Goal: Find specific fact: Find specific fact

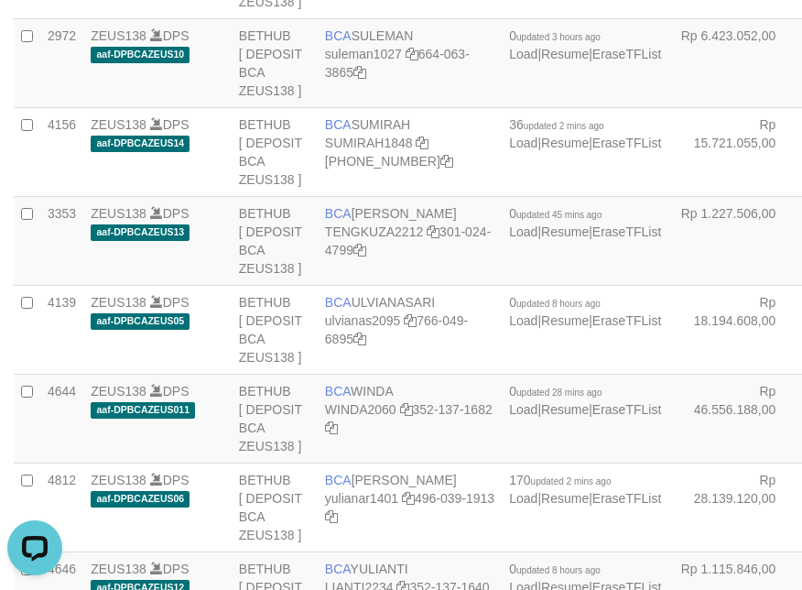
scroll to position [255, 0]
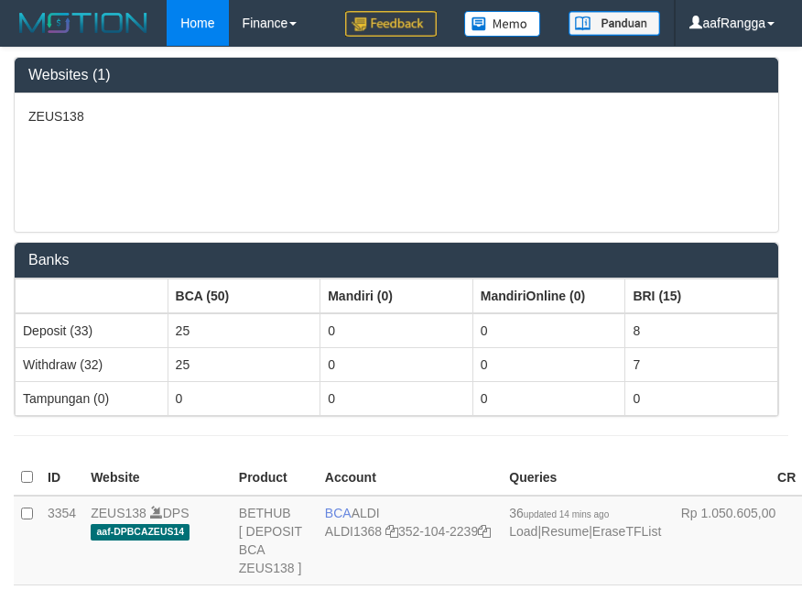
scroll to position [255, 0]
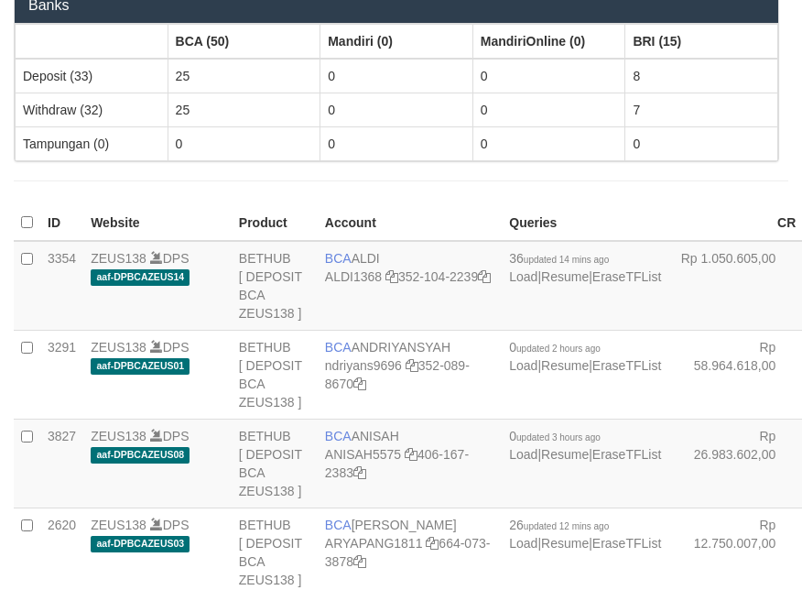
click at [361, 257] on td "BCA ALDI ALDI1368 352-104-2239" at bounding box center [410, 286] width 184 height 90
copy td "BCA ALDI"
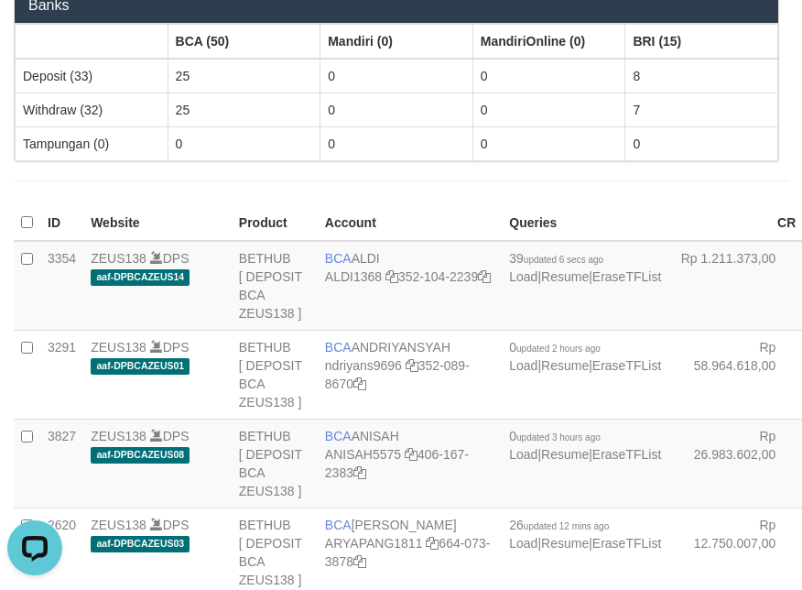
drag, startPoint x: 1210, startPoint y: 508, endPoint x: 1431, endPoint y: 514, distance: 220.7
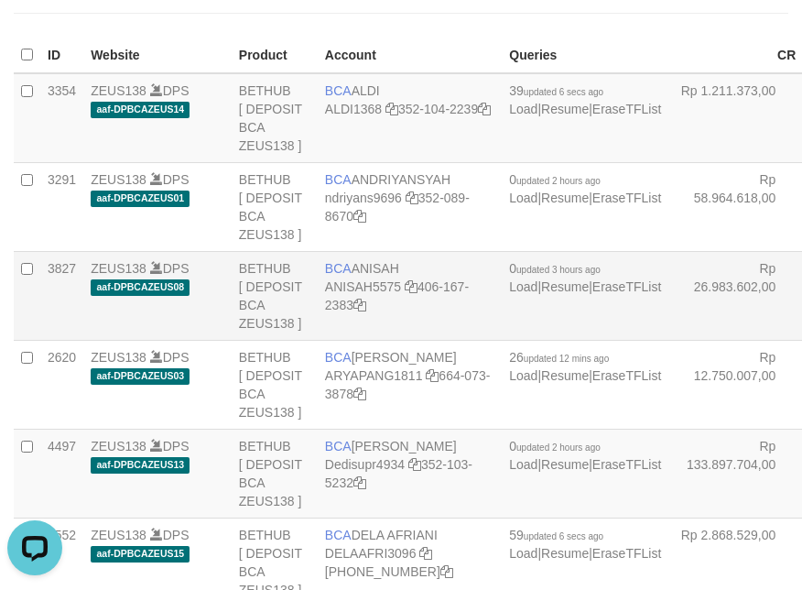
scroll to position [529, 0]
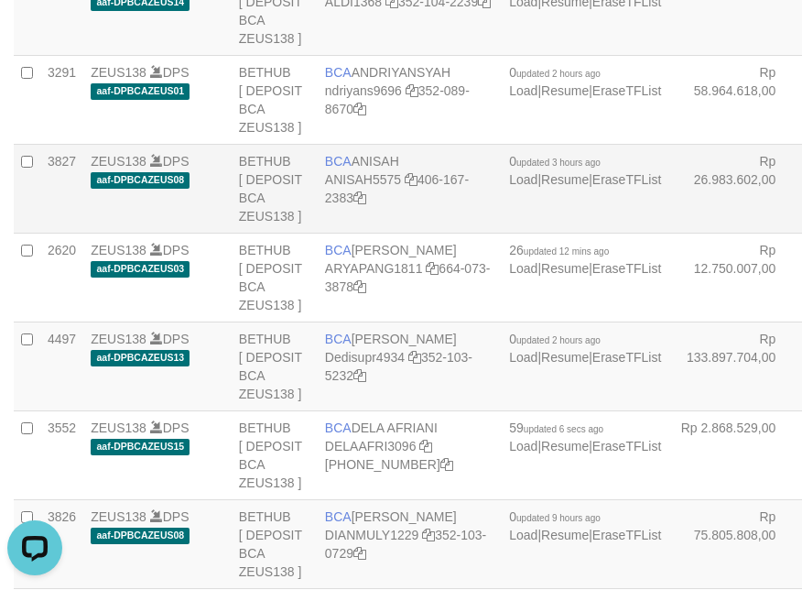
click at [146, 233] on td "ZEUS138 DPS aaf-DPBCAZEUS08" at bounding box center [157, 188] width 148 height 89
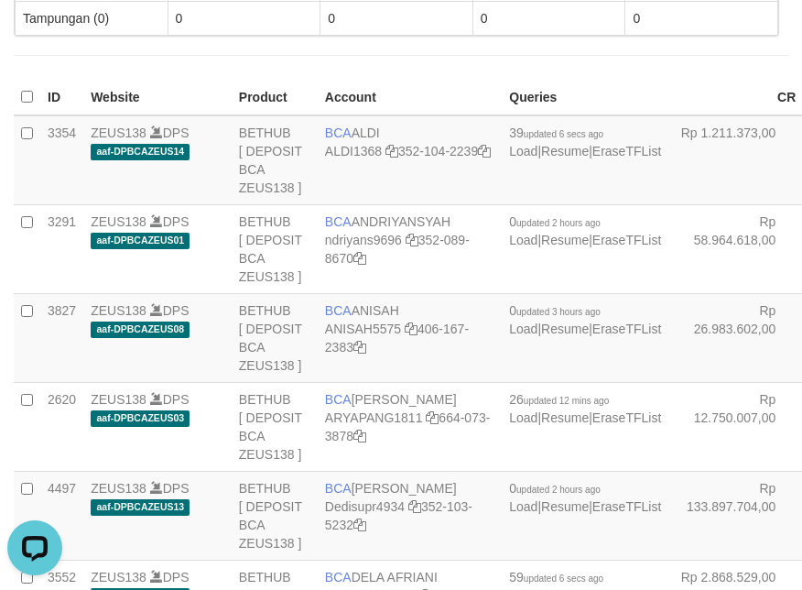
scroll to position [2290, 0]
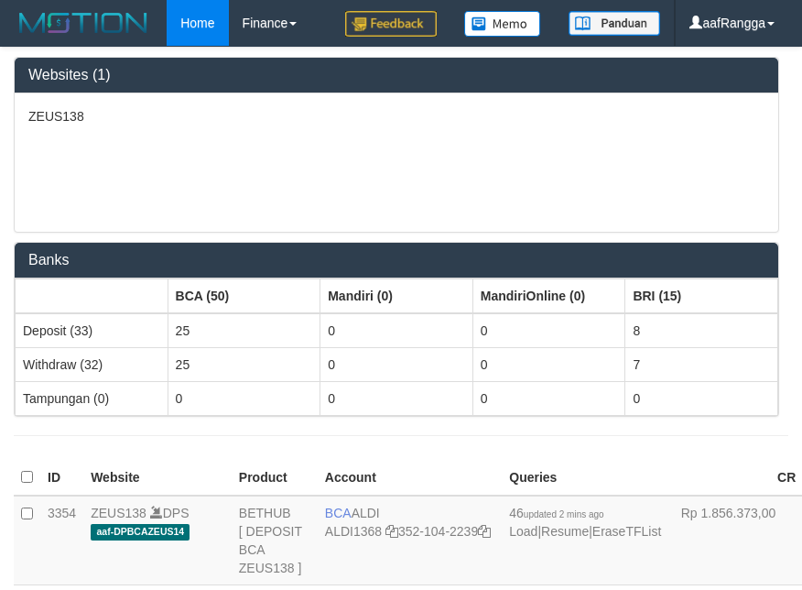
scroll to position [2284, 0]
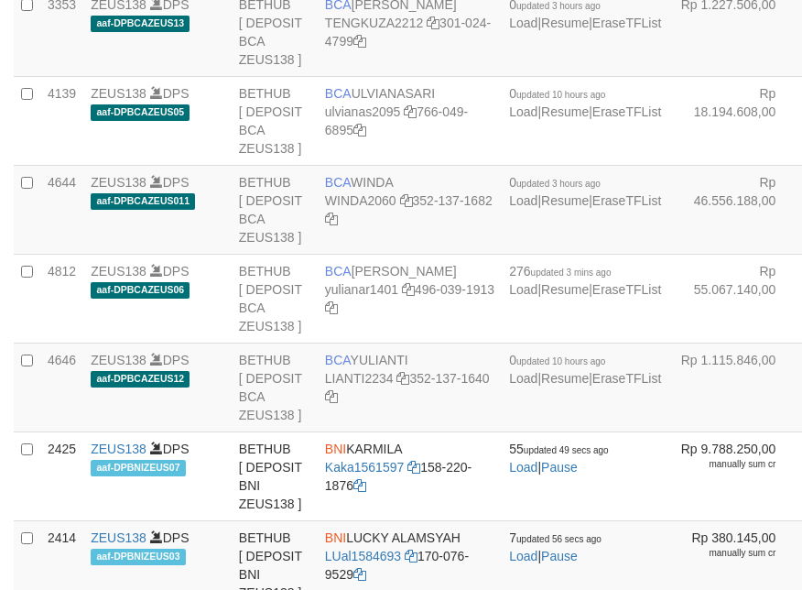
drag, startPoint x: 0, startPoint y: 0, endPoint x: 381, endPoint y: 247, distance: 454.1
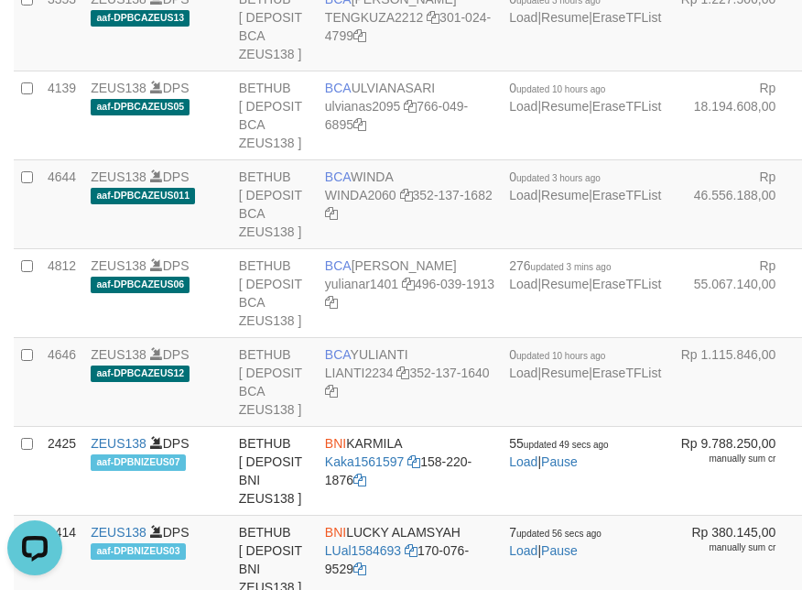
scroll to position [0, 0]
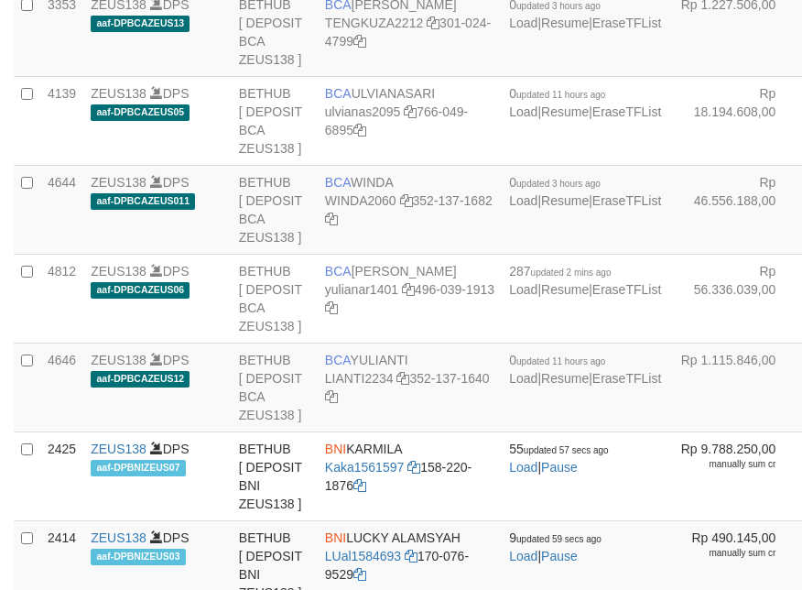
copy td "BCA SUMIRAH"
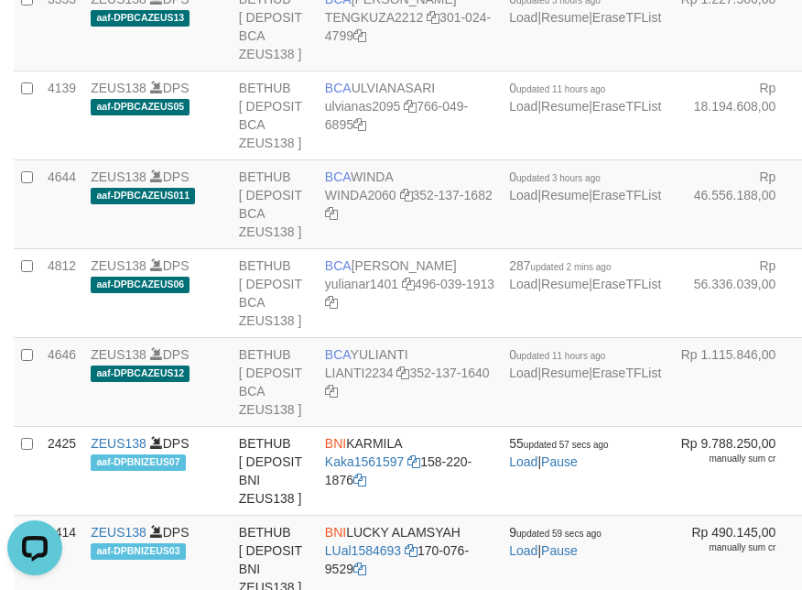
copy td "BCA SUMIRAH"
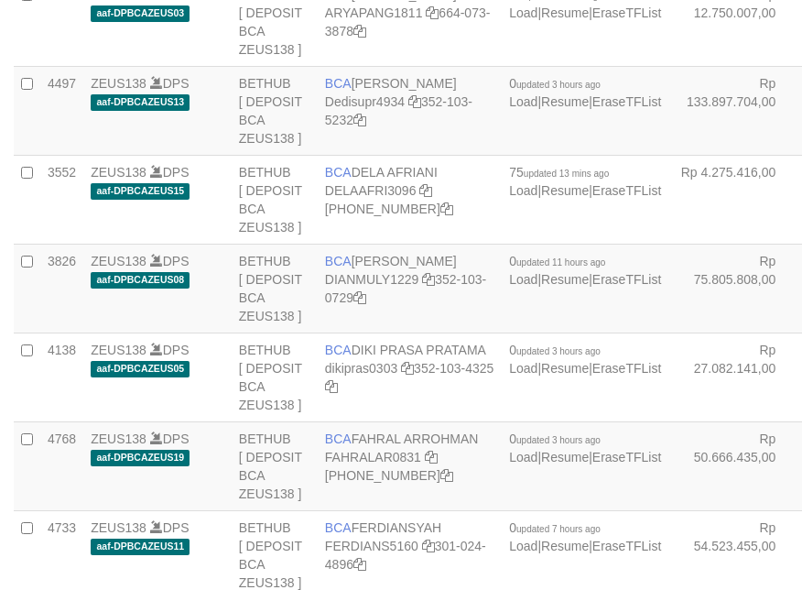
click at [380, 244] on td "BCA DELA AFRIANI DELAAFRI3096 869-245-8639" at bounding box center [410, 199] width 184 height 89
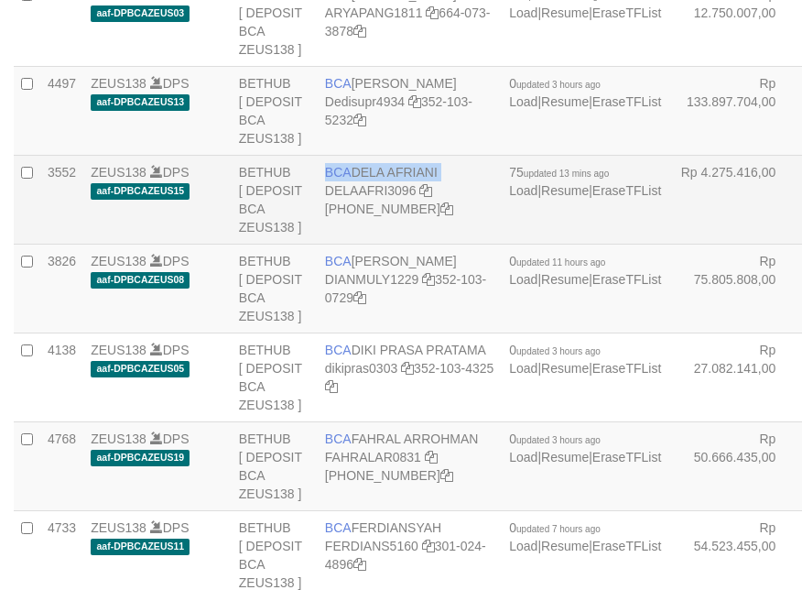
click at [380, 244] on td "BCA DELA AFRIANI DELAAFRI3096 869-245-8639" at bounding box center [410, 199] width 184 height 89
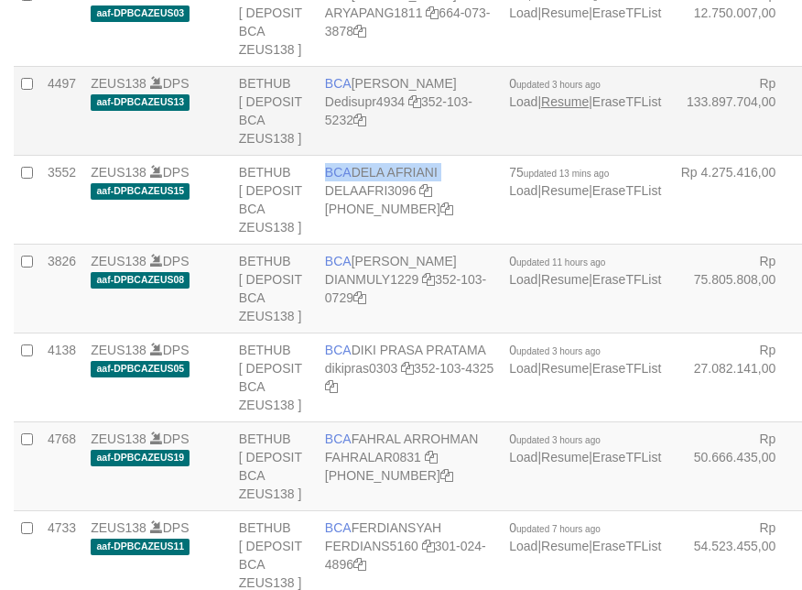
scroll to position [790, 0]
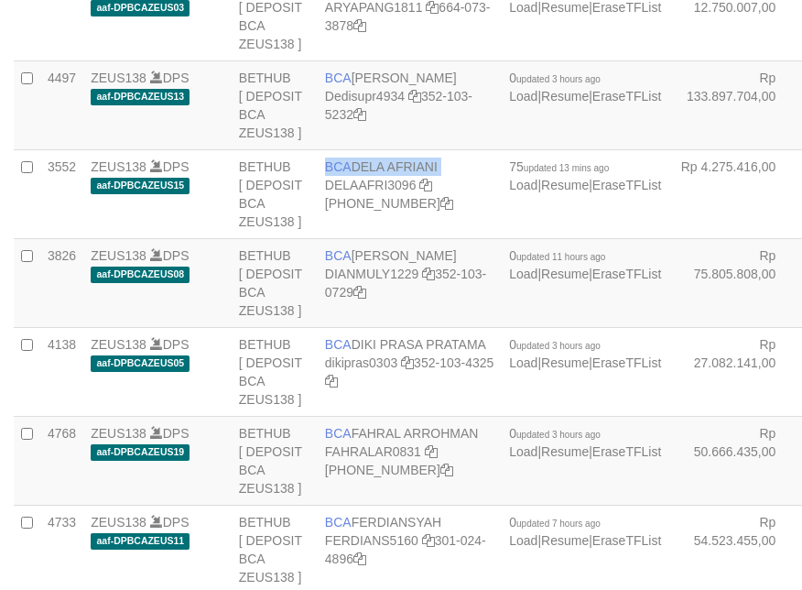
copy td "BCA DELA AFRIANI"
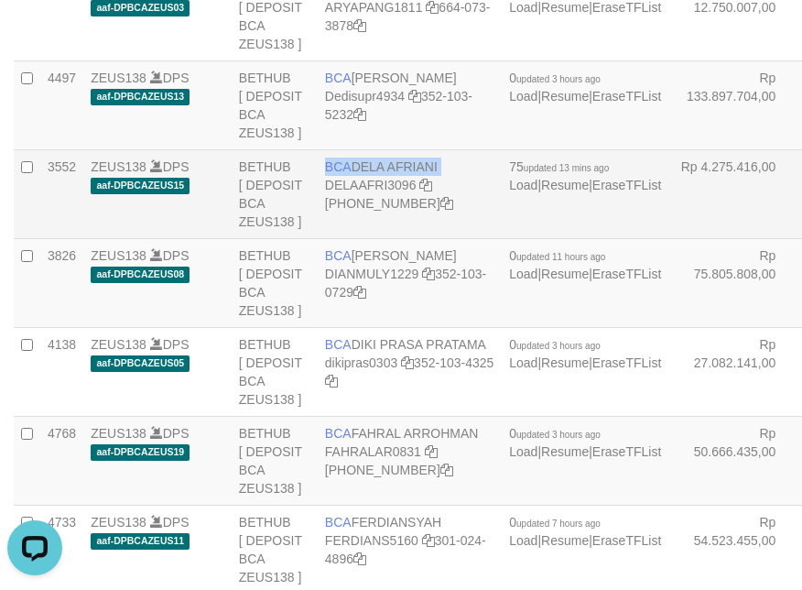
copy td "BCA DELA AFRIANI"
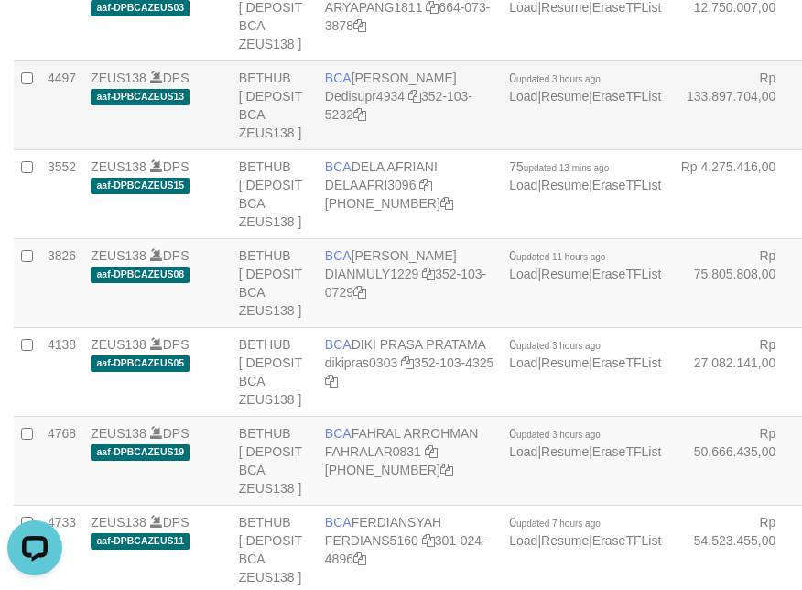
click at [161, 149] on td "ZEUS138 DPS aaf-DPBCAZEUS13" at bounding box center [157, 104] width 148 height 89
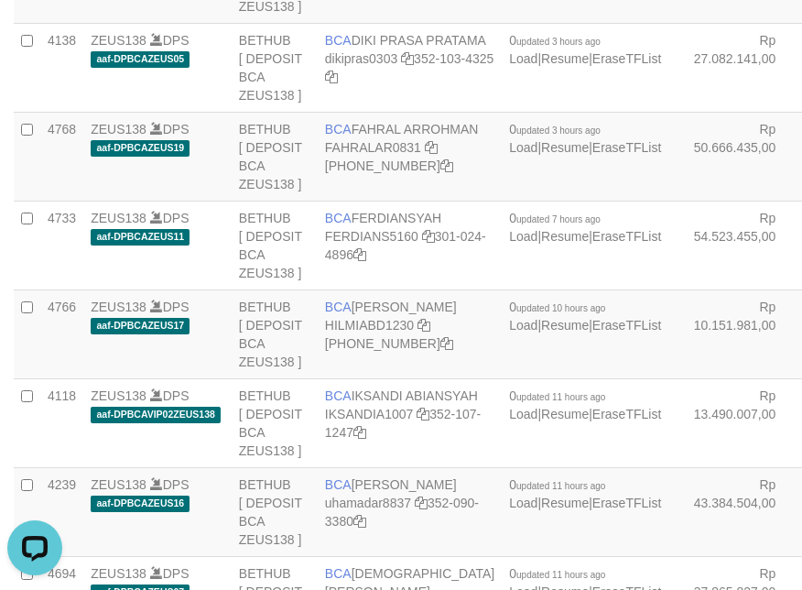
scroll to position [1880, 0]
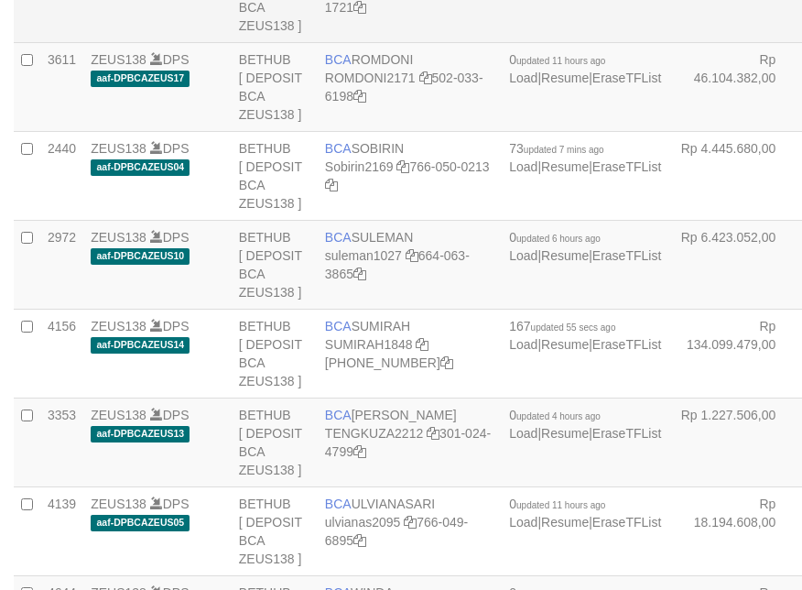
scroll to position [1874, 0]
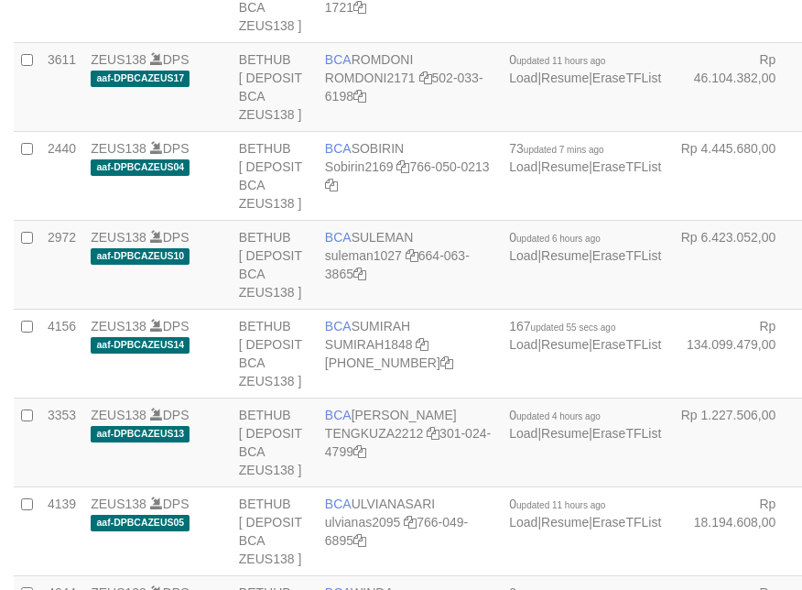
copy td "BCA [PERSON_NAME]"
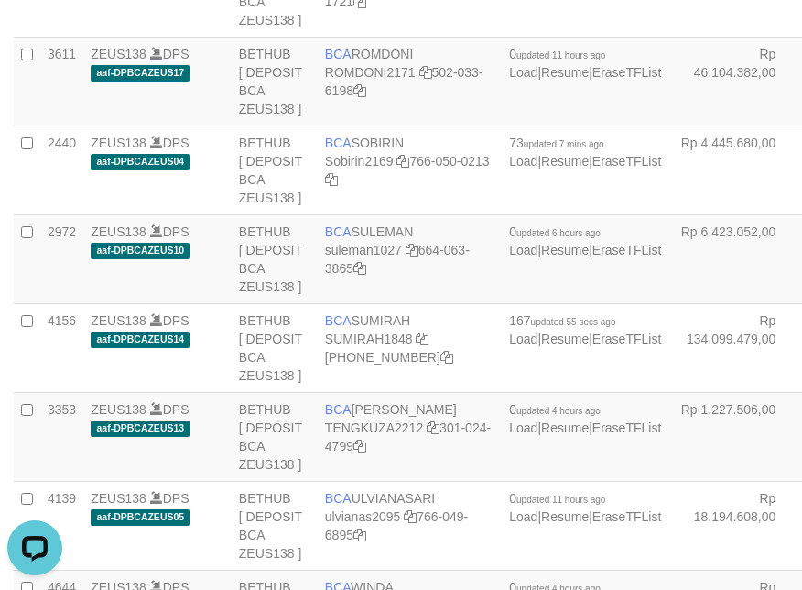
scroll to position [0, 0]
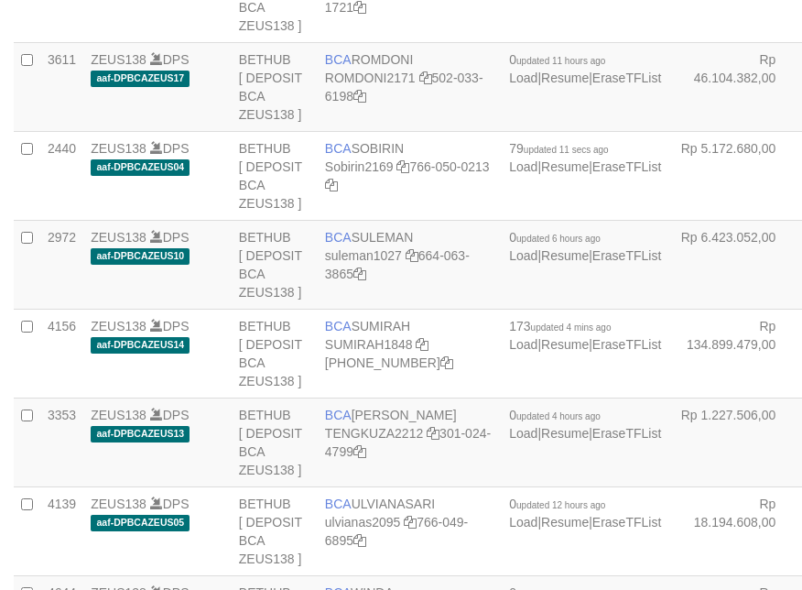
scroll to position [1880, 0]
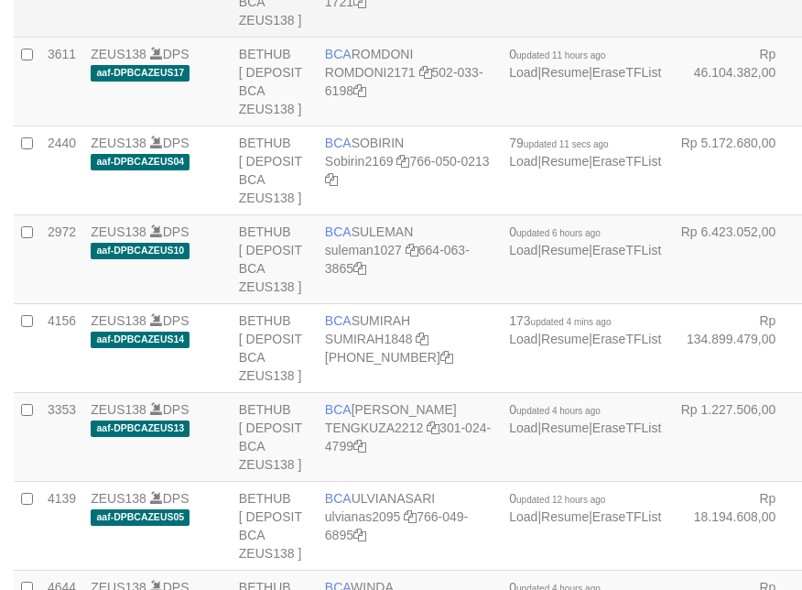
copy td "RANDI"
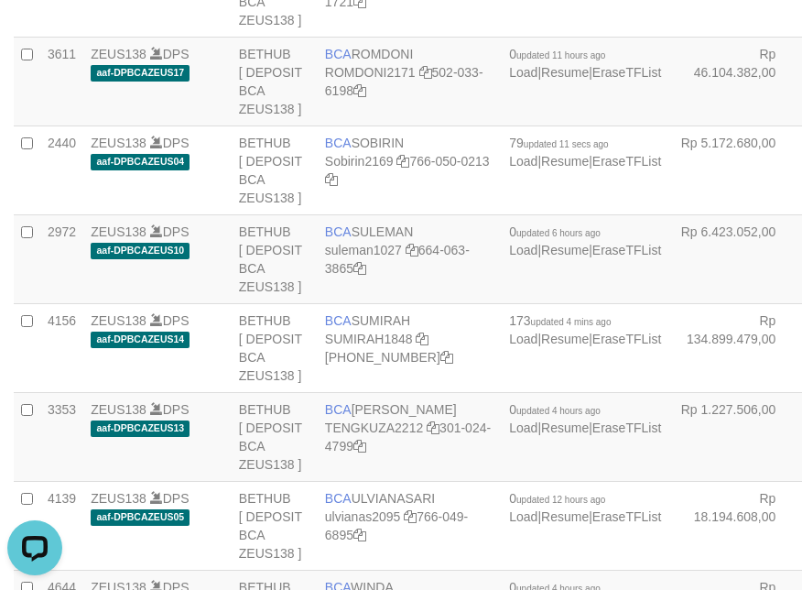
copy td "BCA RANDI RUSTANDI"
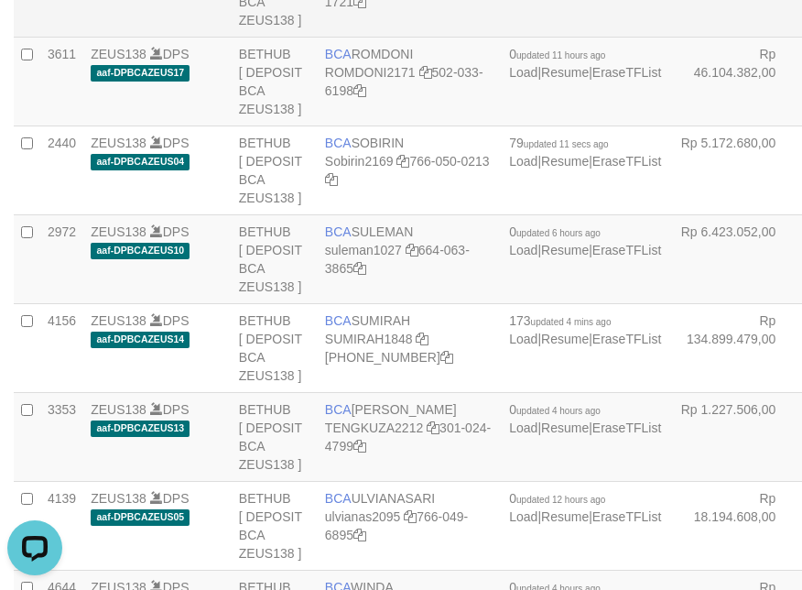
copy td "BCA RANDI RUSTANDI"
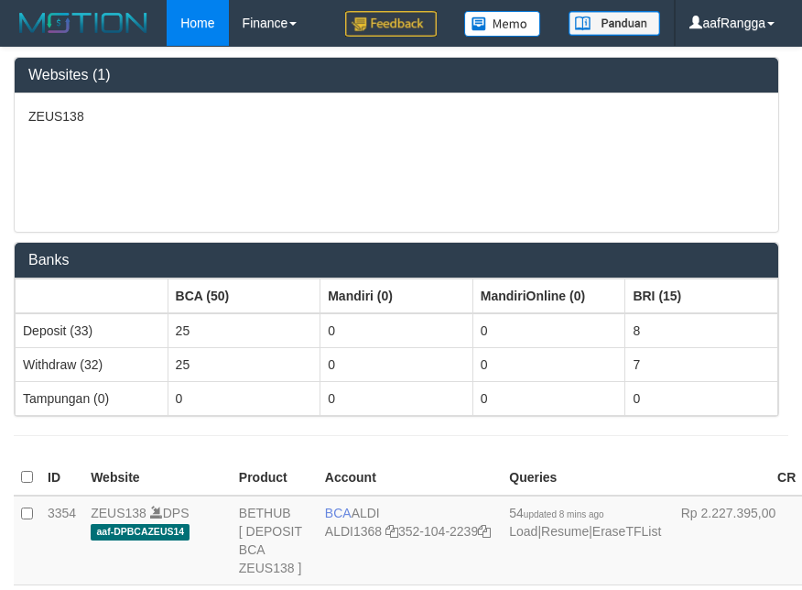
scroll to position [1874, 0]
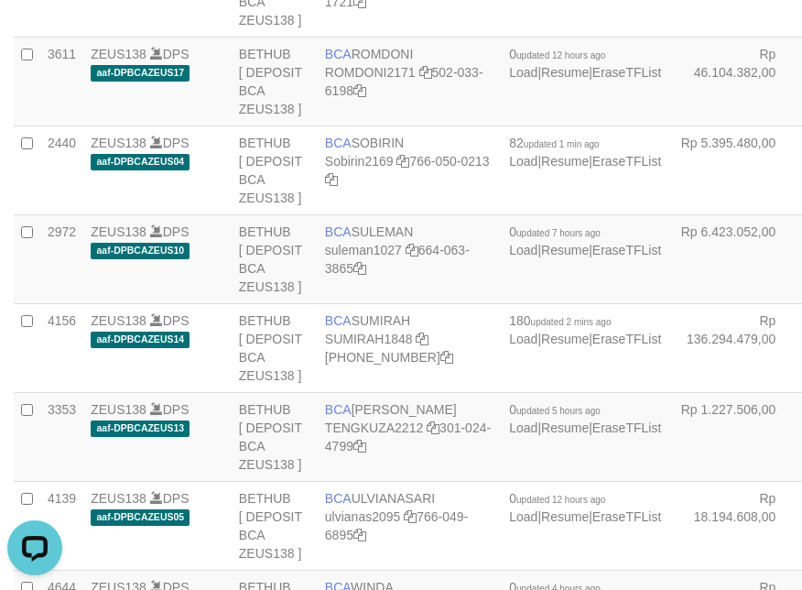
scroll to position [0, 0]
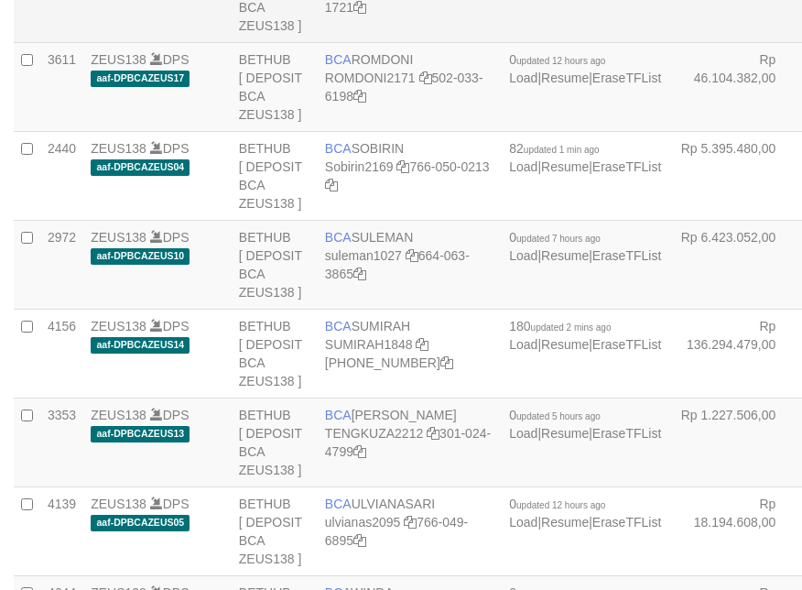
scroll to position [1880, 0]
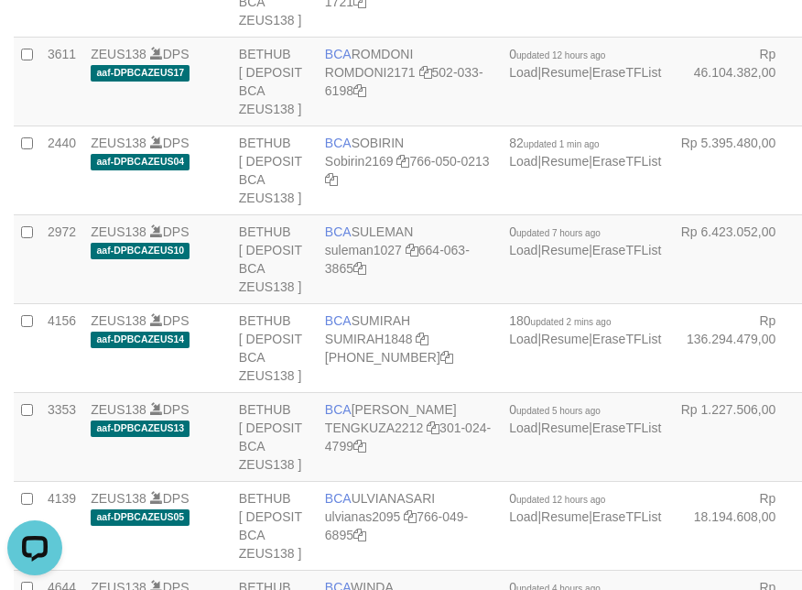
scroll to position [0, 0]
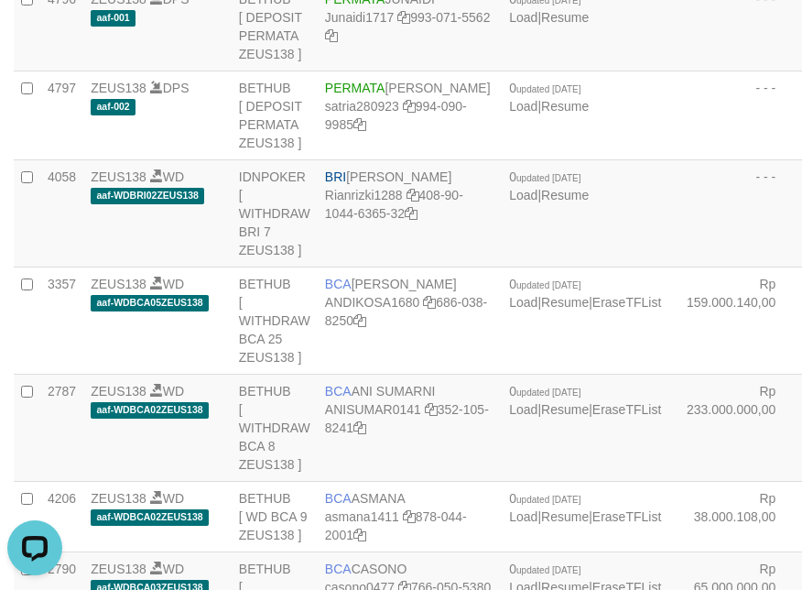
scroll to position [4148, 0]
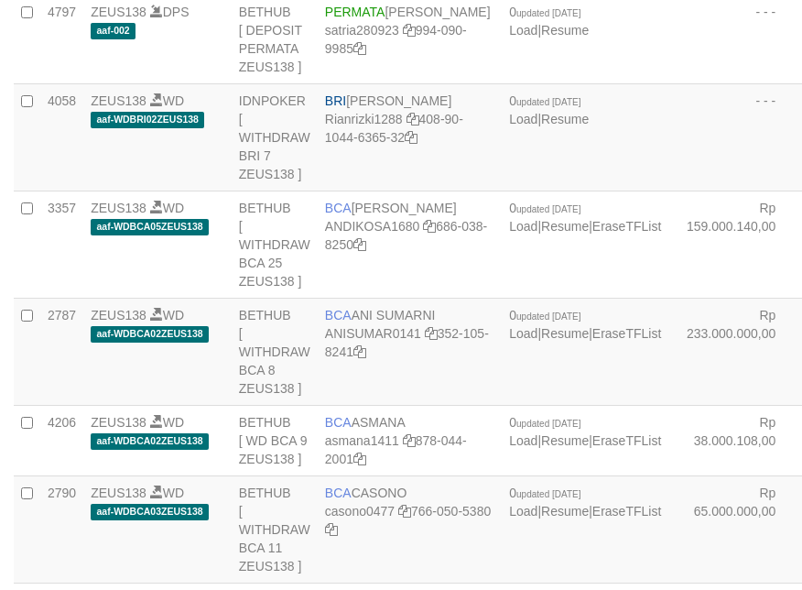
scroll to position [4148, 0]
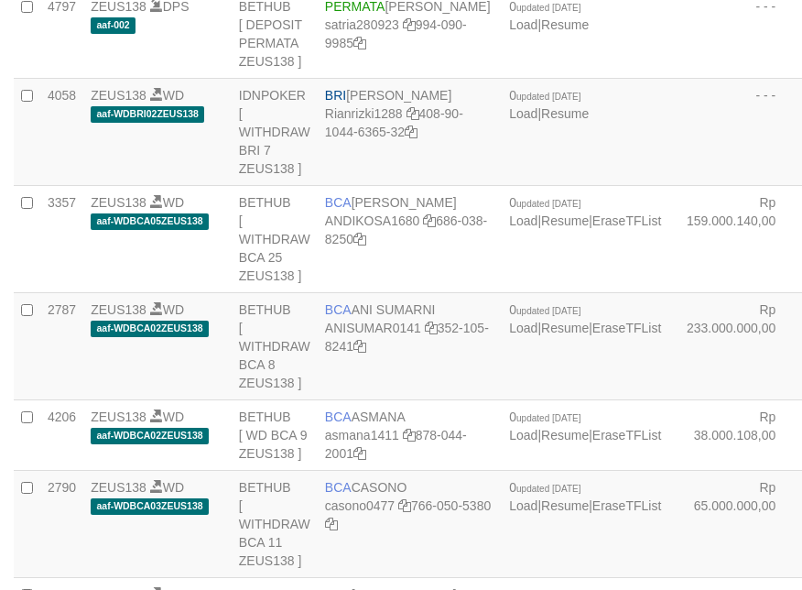
copy td "BRI [PERSON_NAME]"
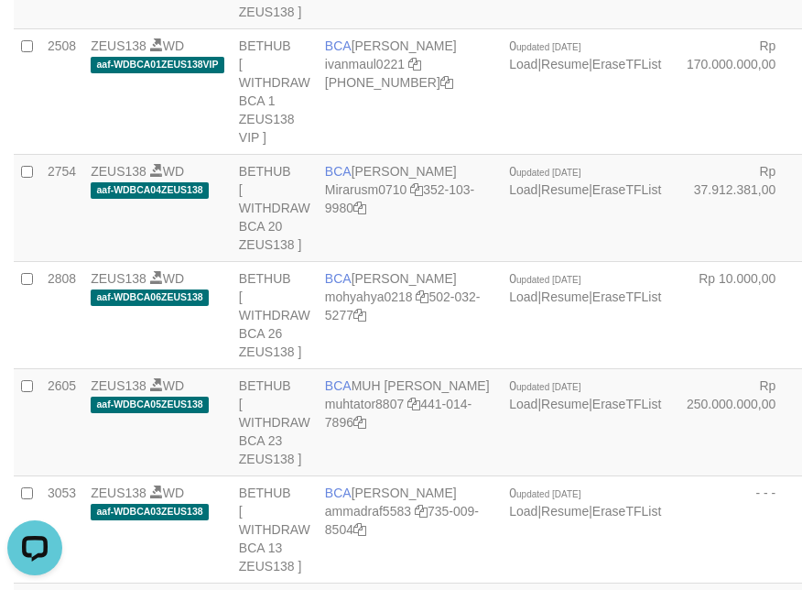
scroll to position [255, 0]
